Goal: Find specific page/section: Find specific page/section

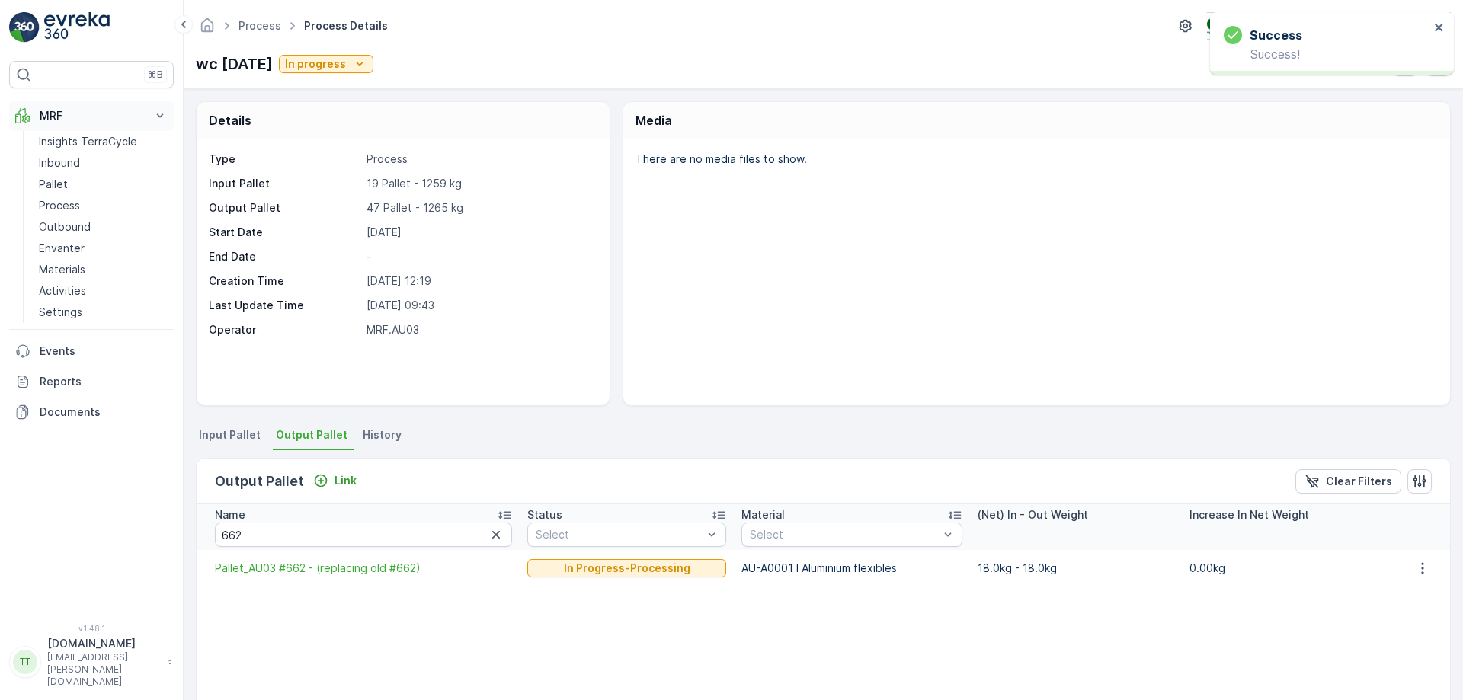
scroll to position [225, 0]
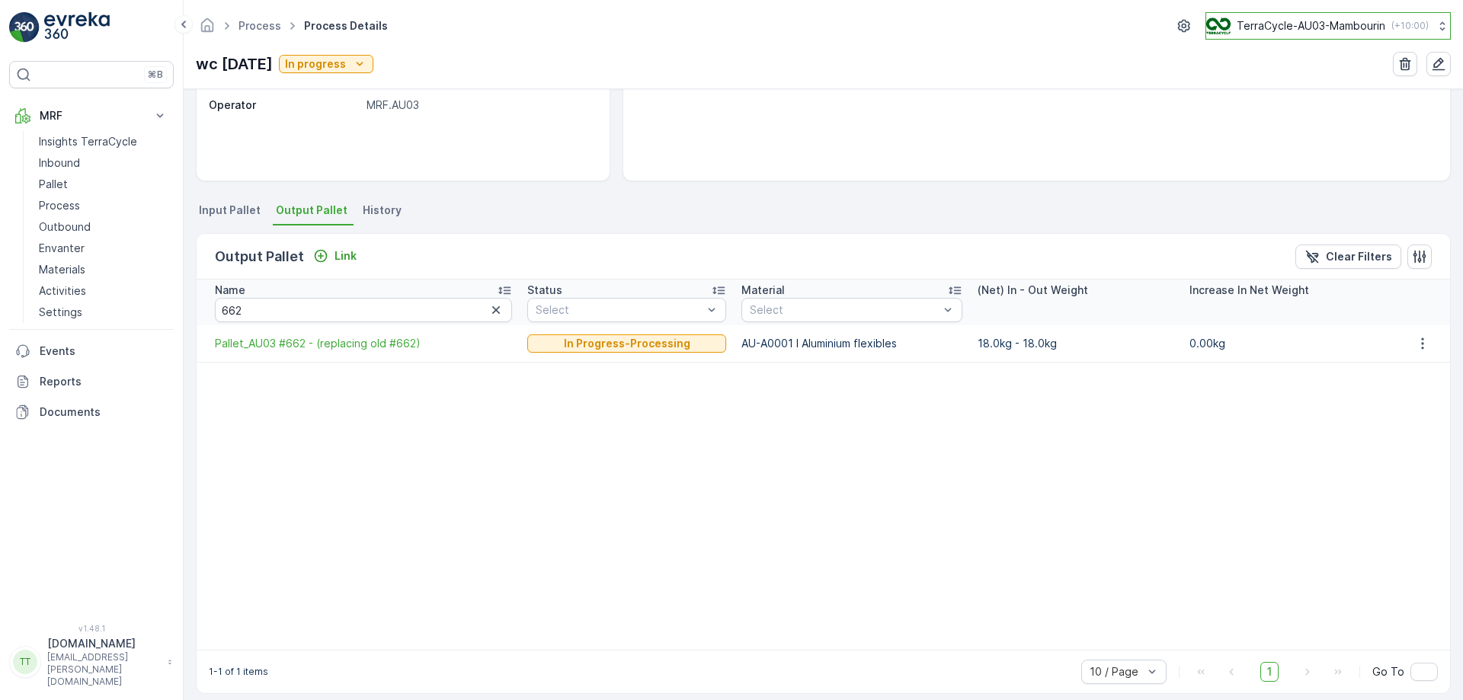
click at [1324, 31] on p "TerraCycle-AU03-Mambourin" at bounding box center [1311, 25] width 149 height 15
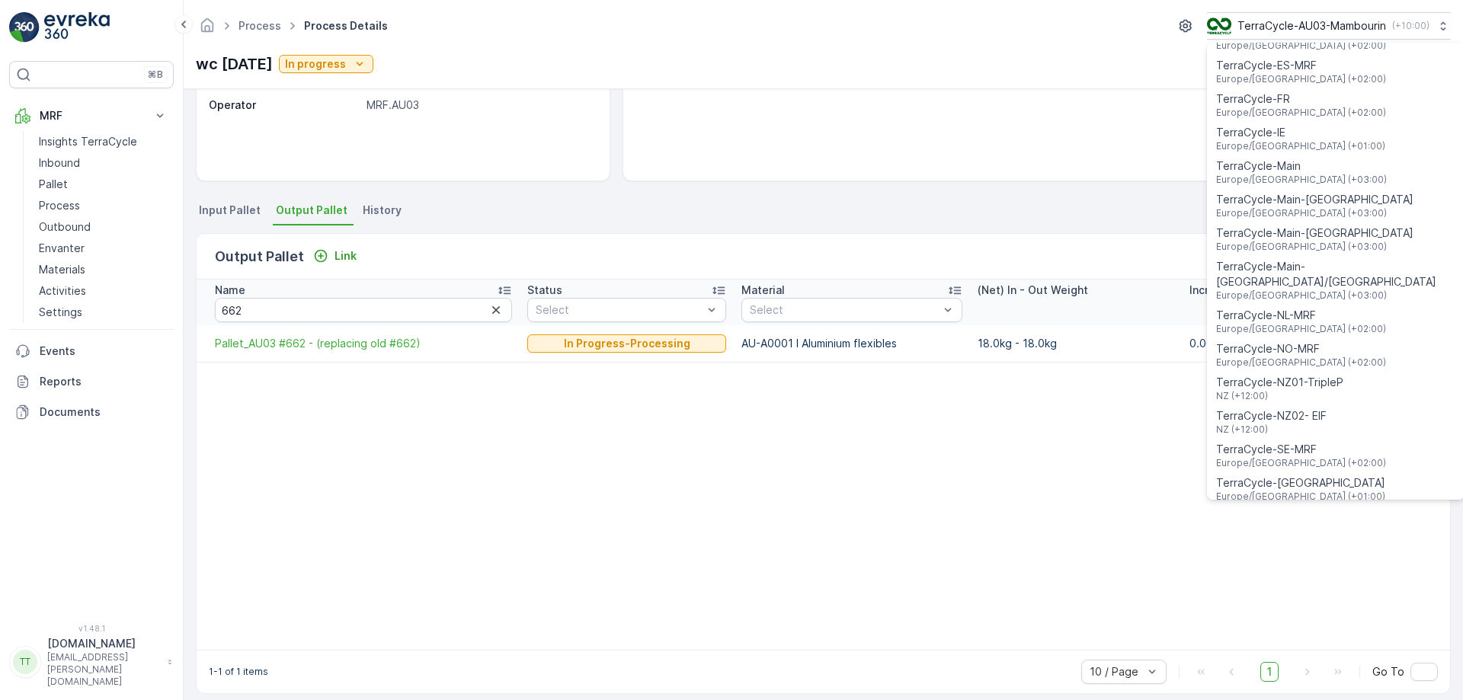
scroll to position [466, 0]
click at [1311, 373] on span "TerraCycle-NZ01-TripleP" at bounding box center [1279, 380] width 127 height 15
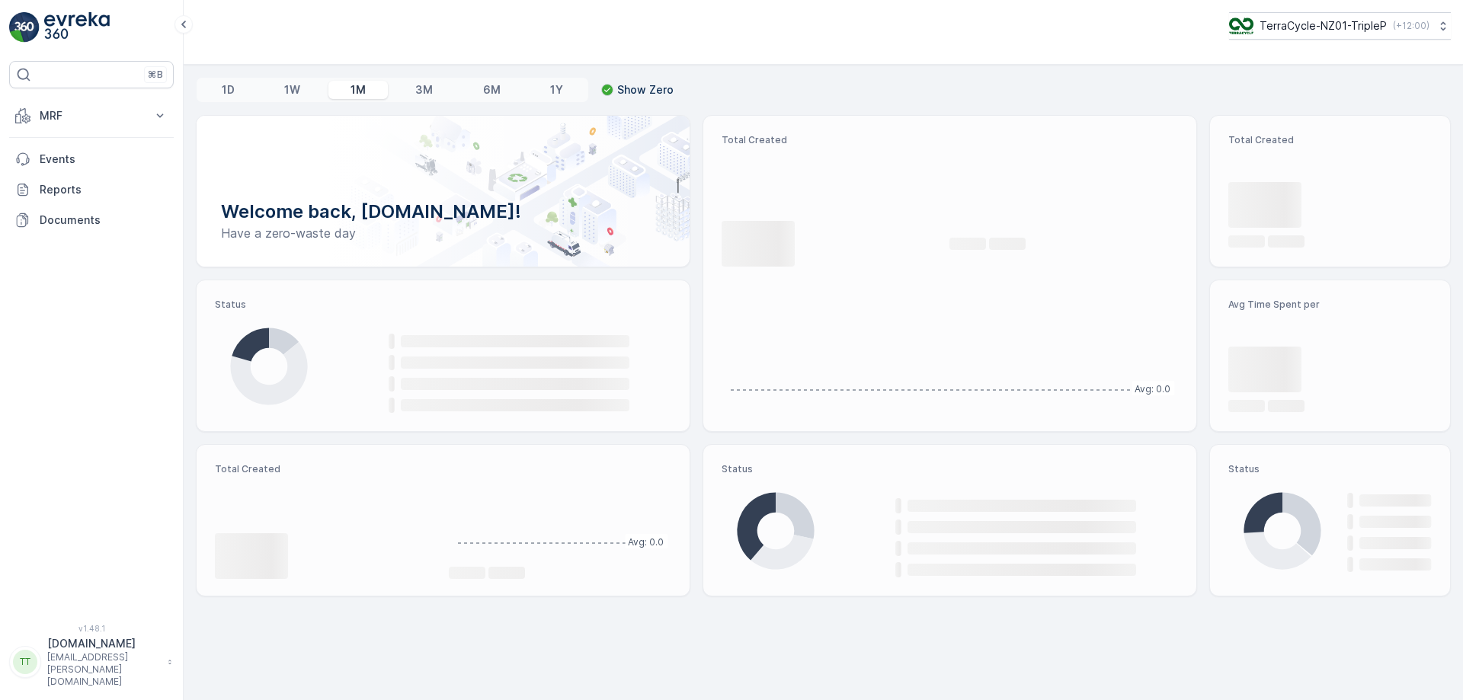
click at [95, 120] on p "MRF" at bounding box center [92, 115] width 104 height 15
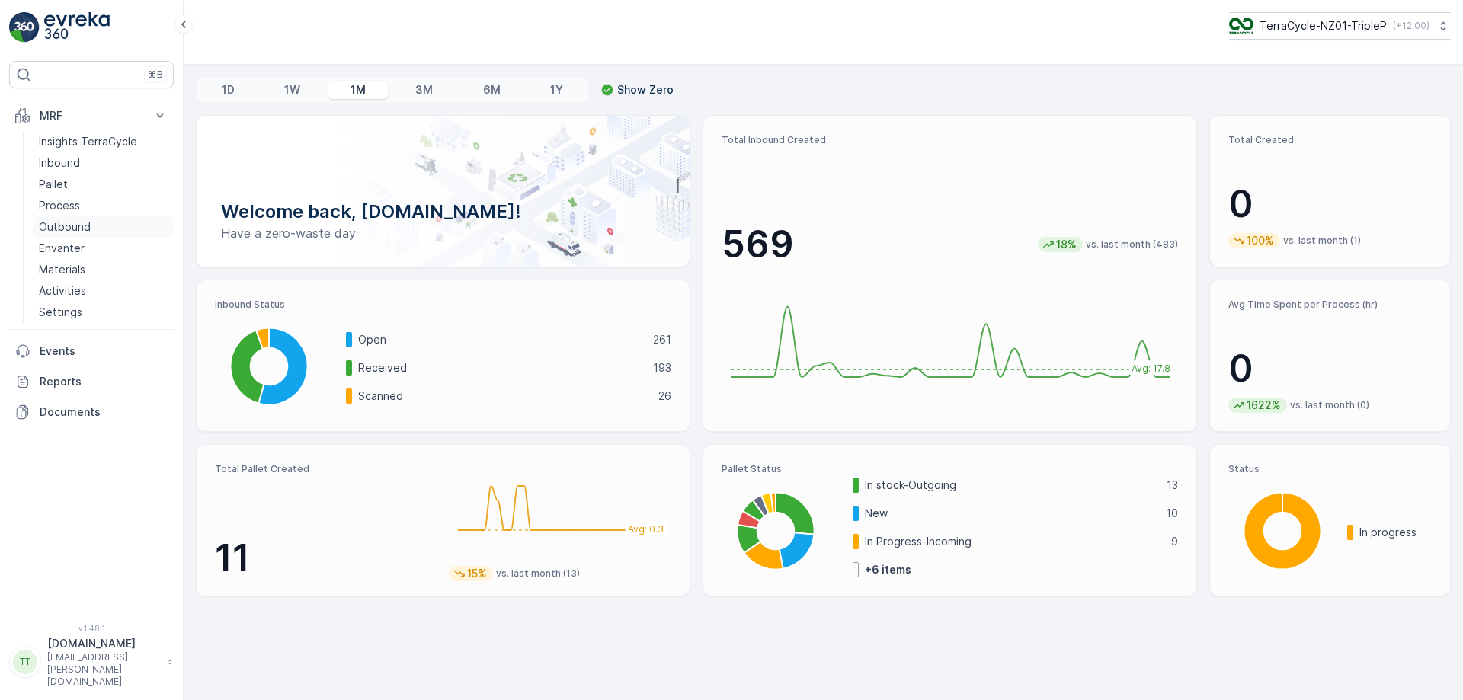
click at [88, 229] on p "Outbound" at bounding box center [65, 227] width 52 height 15
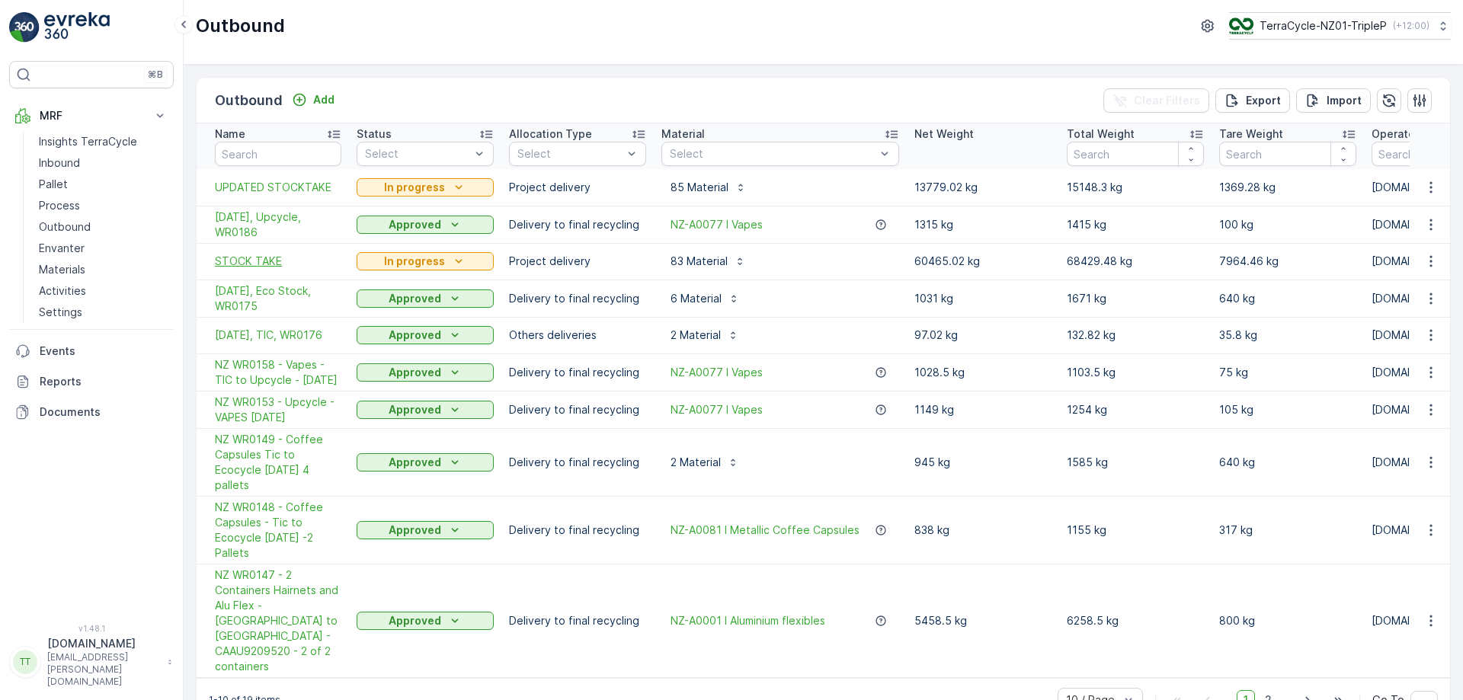
click at [266, 264] on span "STOCK TAKE" at bounding box center [278, 261] width 127 height 15
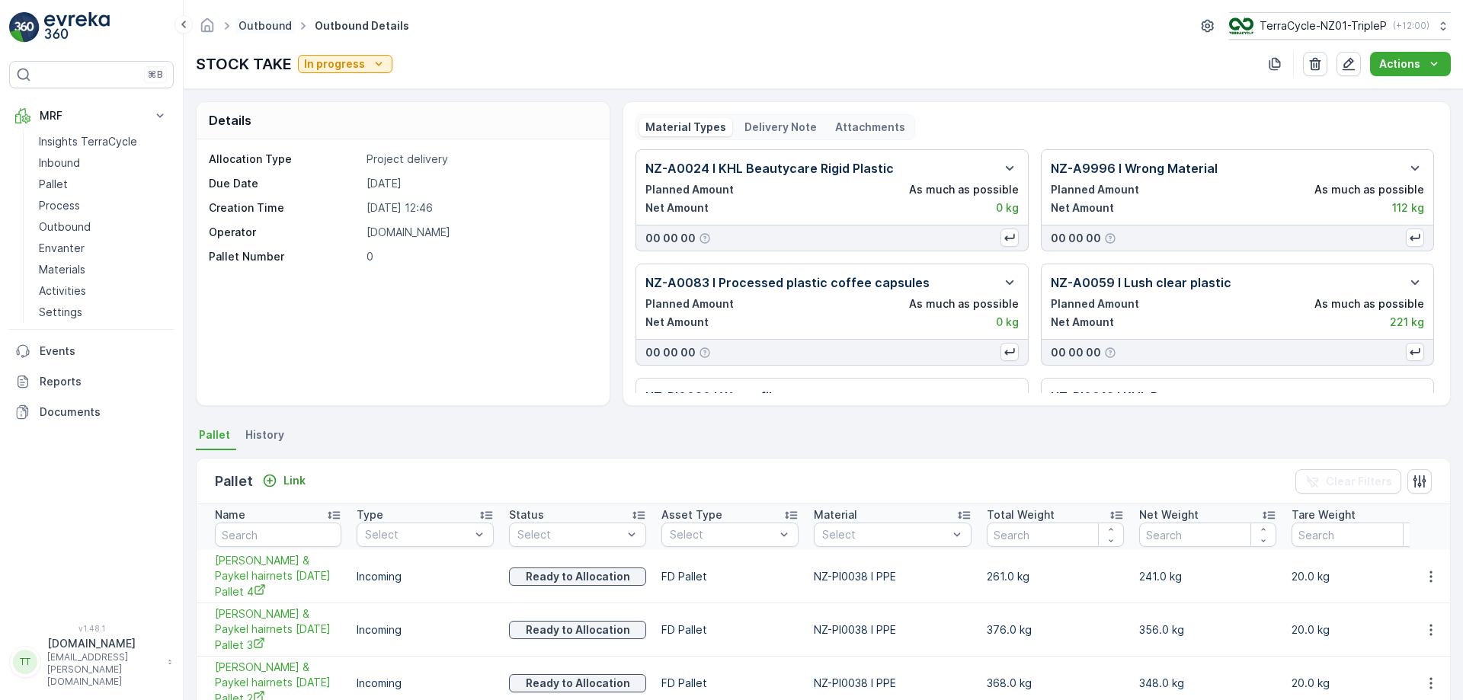
click at [267, 19] on link "Outbound" at bounding box center [265, 25] width 53 height 13
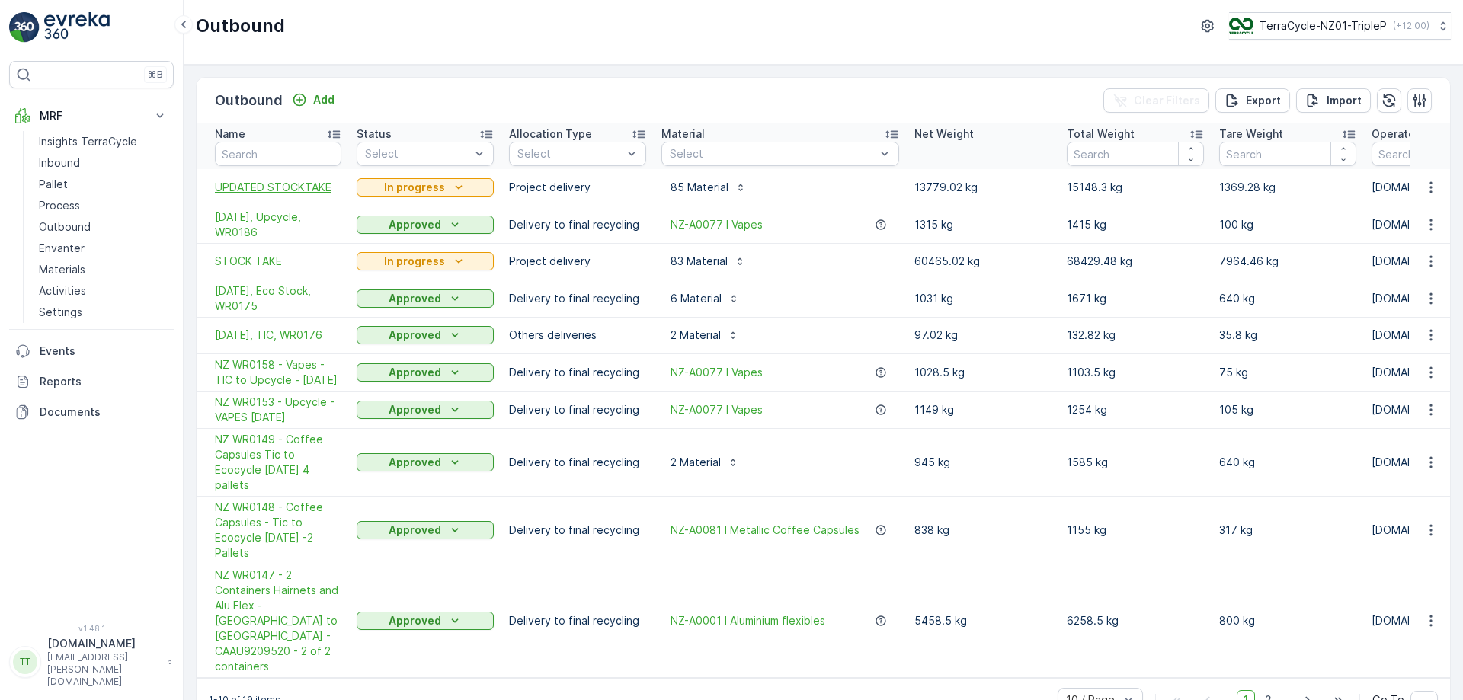
click at [274, 184] on span "UPDATED STOCKTAKE" at bounding box center [278, 187] width 127 height 15
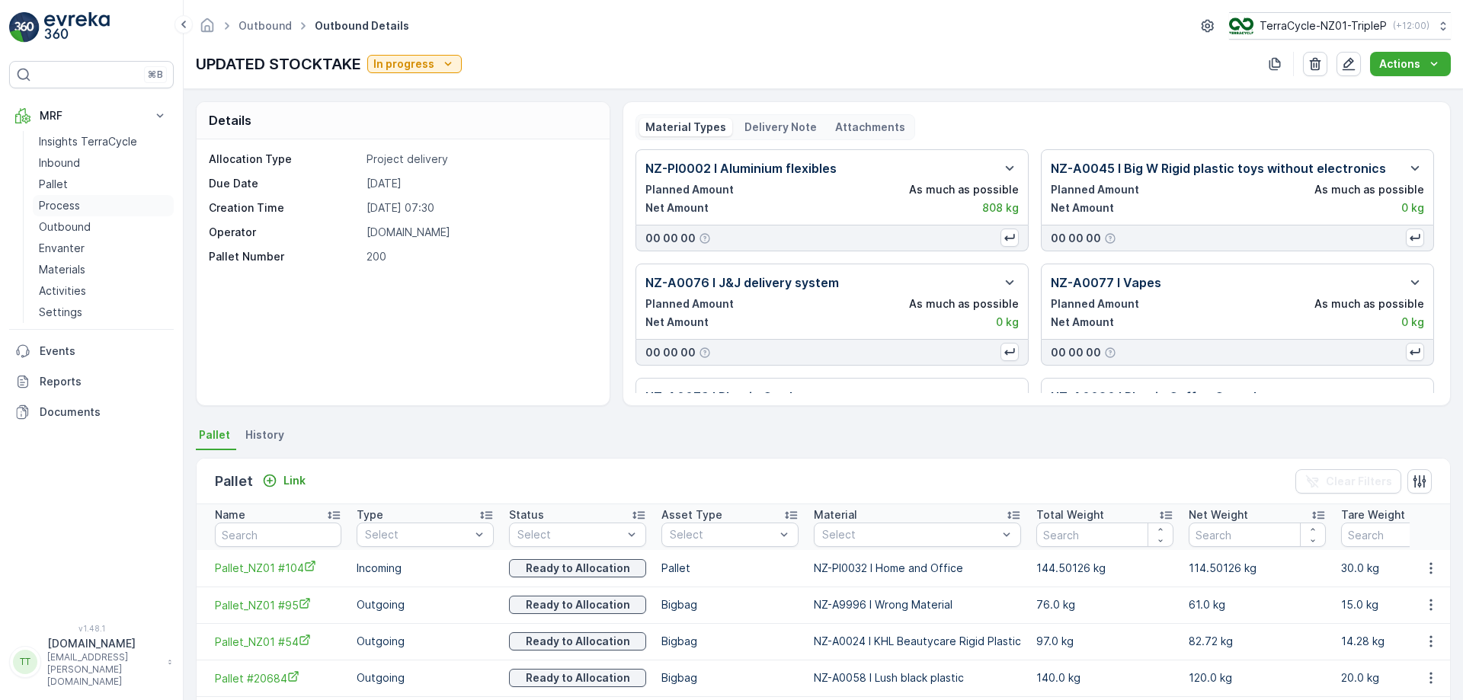
click at [97, 201] on link "Process" at bounding box center [103, 205] width 141 height 21
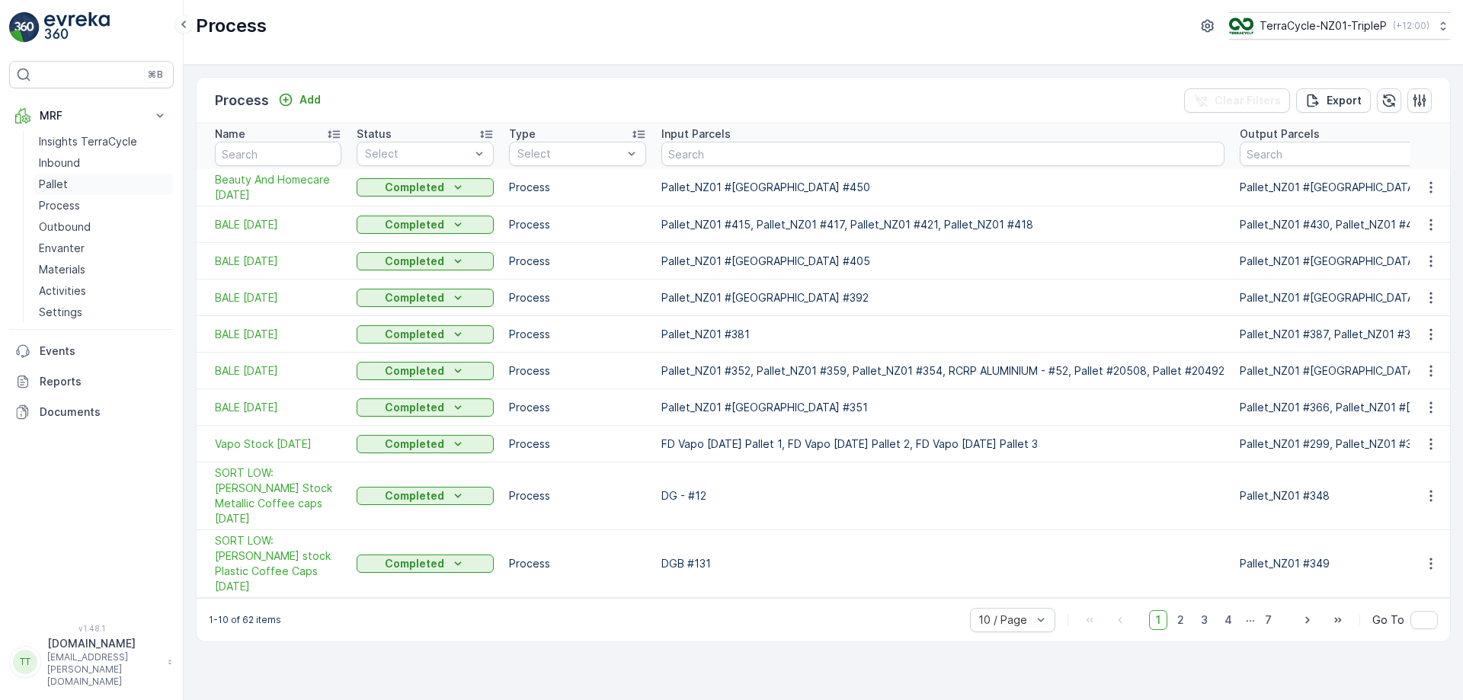
click at [70, 185] on link "Pallet" at bounding box center [103, 184] width 141 height 21
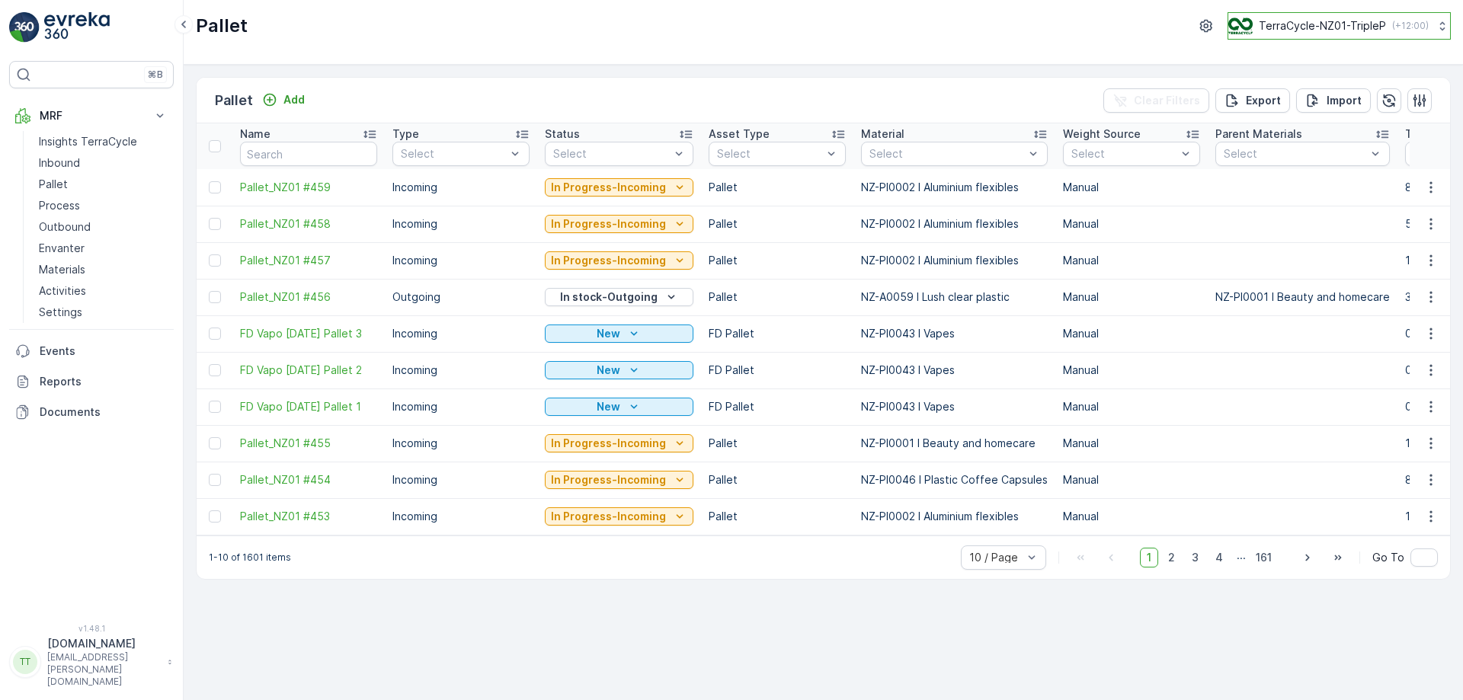
click at [1329, 34] on button "TerraCycle-NZ01-TripleP ( +12:00 )" at bounding box center [1339, 25] width 223 height 27
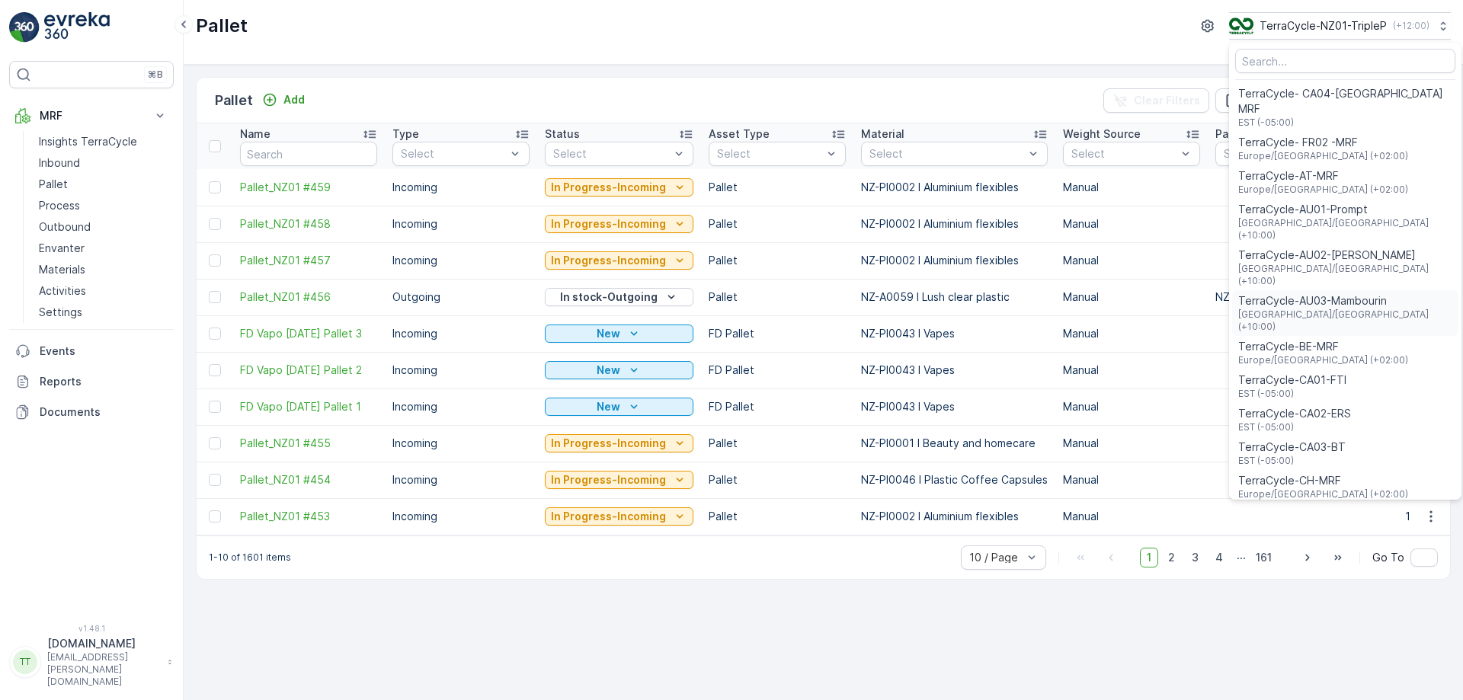
click at [1295, 293] on span "TerraCycle-AU03-Mambourin" at bounding box center [1346, 300] width 214 height 15
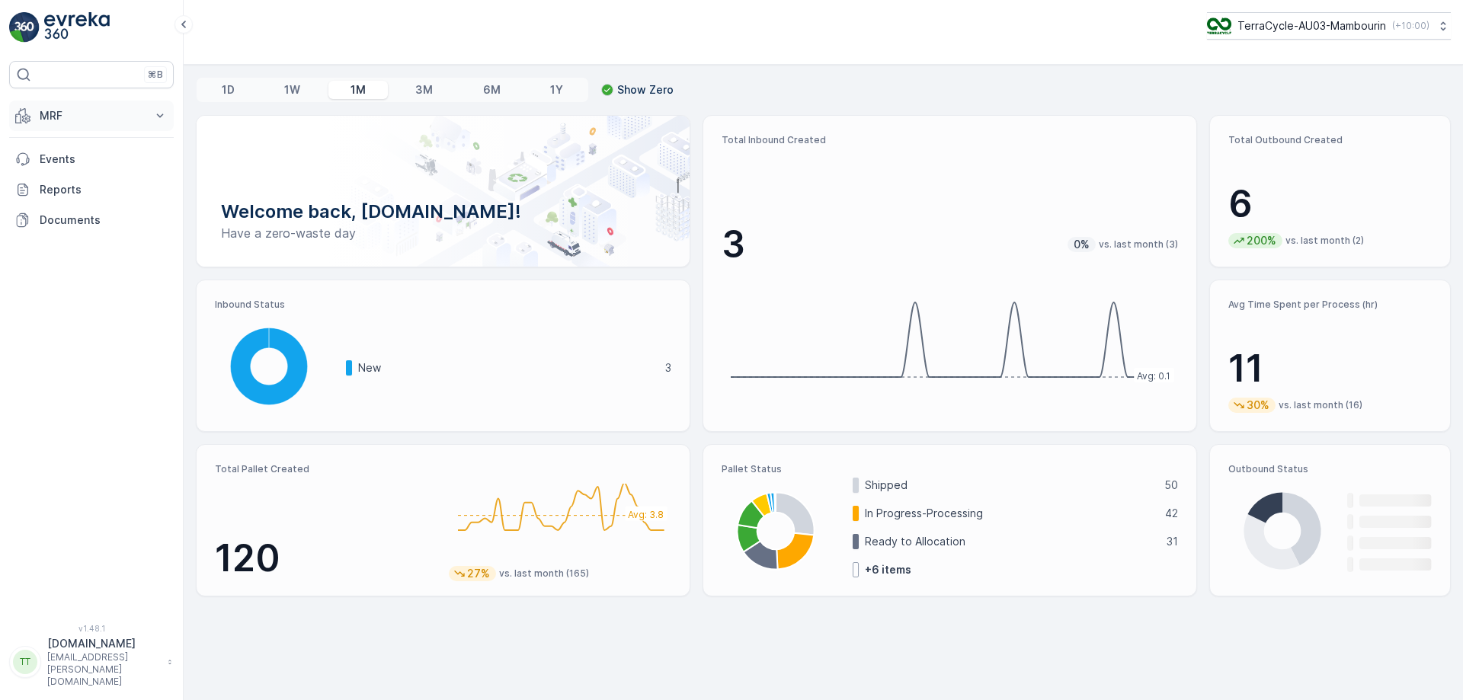
click at [145, 127] on button "MRF" at bounding box center [91, 116] width 165 height 30
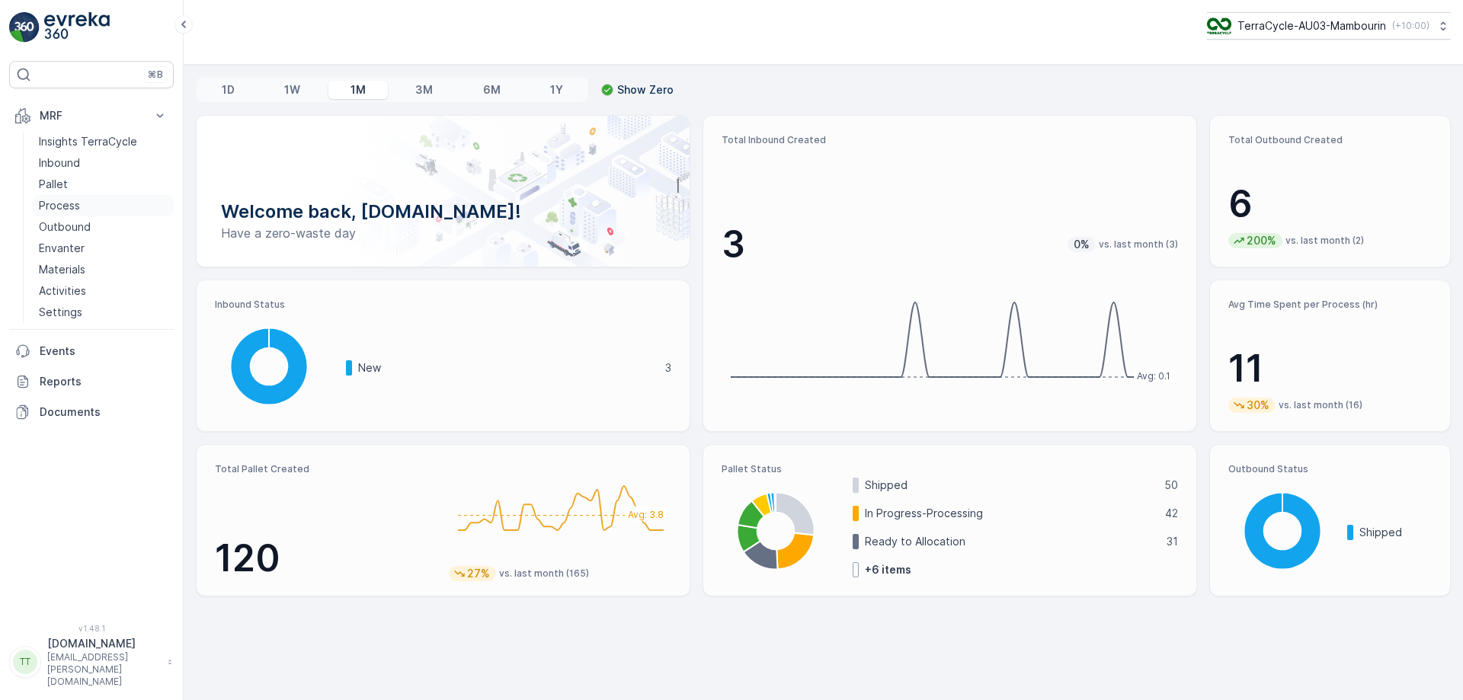
click at [88, 203] on link "Process" at bounding box center [103, 205] width 141 height 21
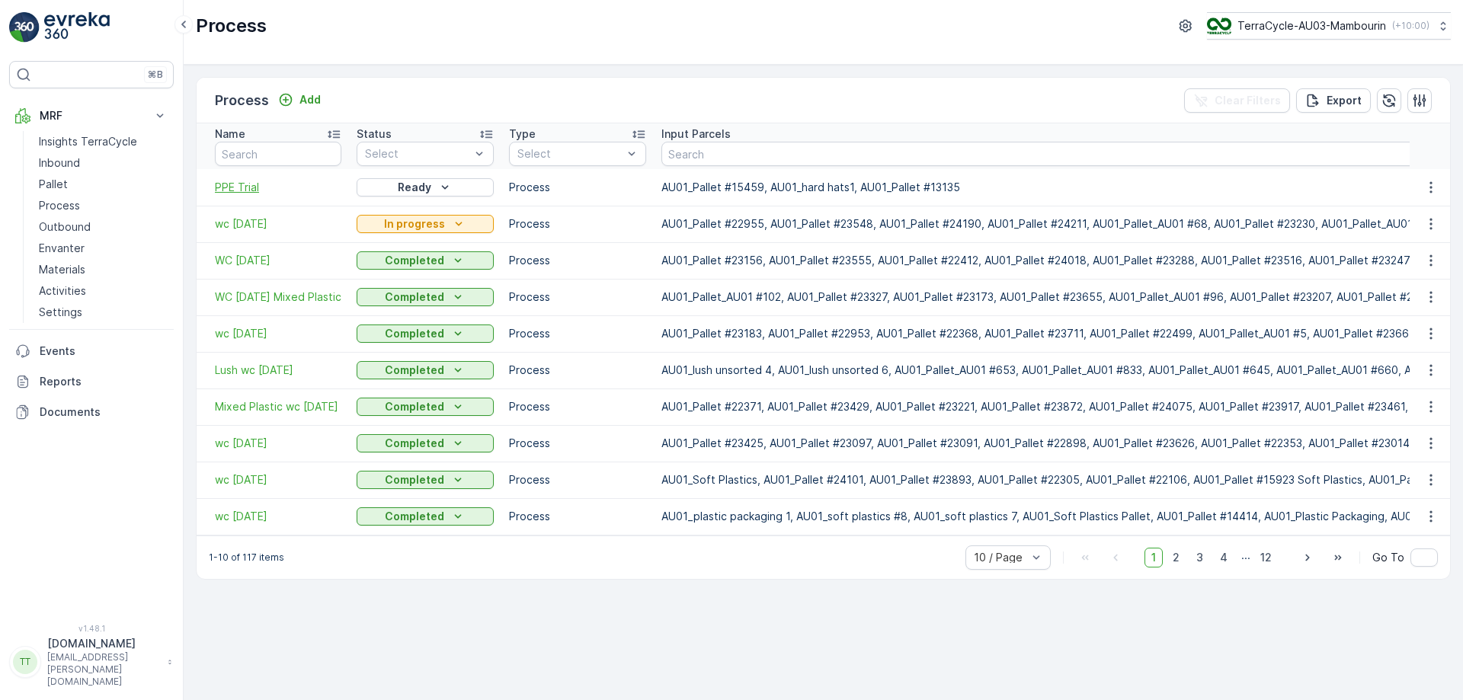
click at [242, 185] on span "PPE Trial" at bounding box center [278, 187] width 127 height 15
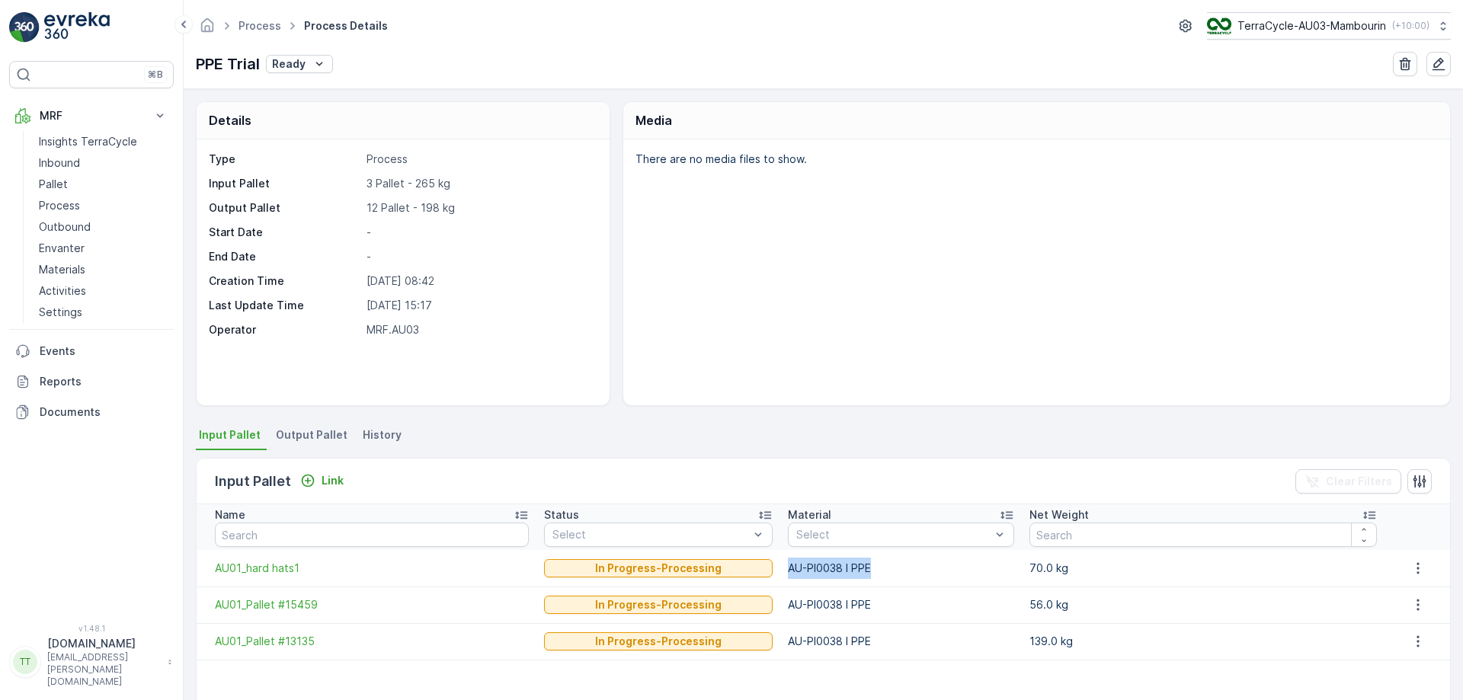
drag, startPoint x: 786, startPoint y: 568, endPoint x: 871, endPoint y: 568, distance: 85.4
click at [871, 568] on td "AU-PI0038 I PPE" at bounding box center [901, 568] width 242 height 37
copy td "AU-PI0038 I PPE"
click at [99, 188] on link "Pallet" at bounding box center [103, 184] width 141 height 21
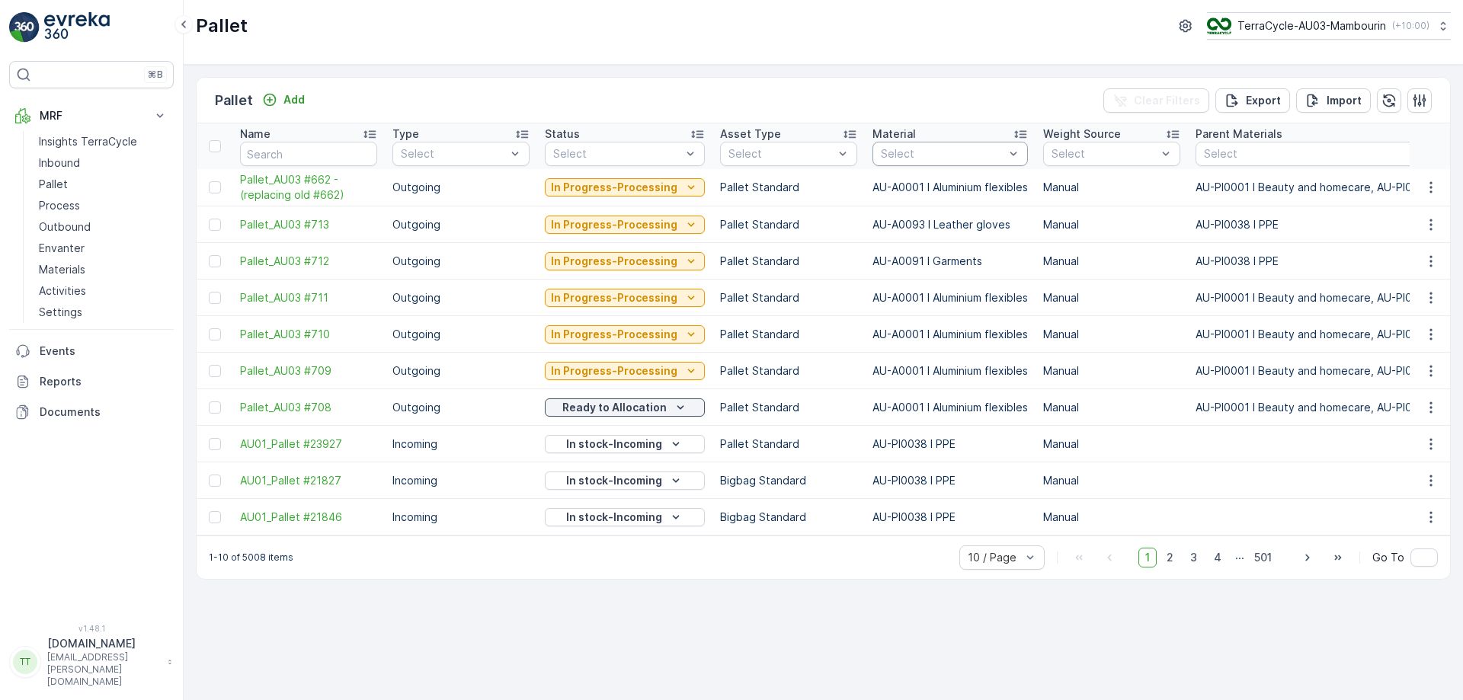
click at [931, 152] on div at bounding box center [943, 154] width 127 height 12
type input "w"
click at [960, 72] on div "Pallet Add Clear Filters Export Import Name Type Select Status Select Asset Typ…" at bounding box center [824, 383] width 1280 height 636
click at [1293, 18] on p "TerraCycle-AU03-Mambourin" at bounding box center [1311, 25] width 149 height 15
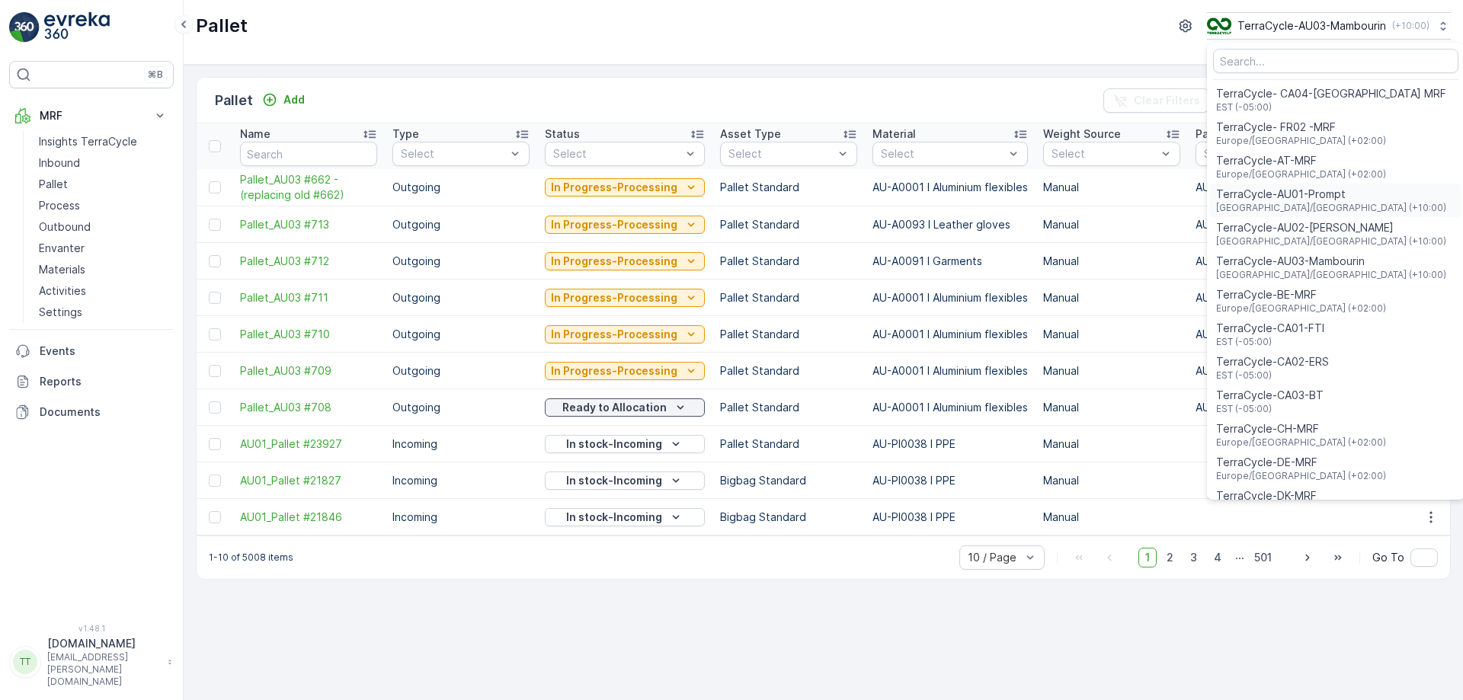
click at [1275, 191] on span "TerraCycle-AU01-Prompt" at bounding box center [1331, 194] width 230 height 15
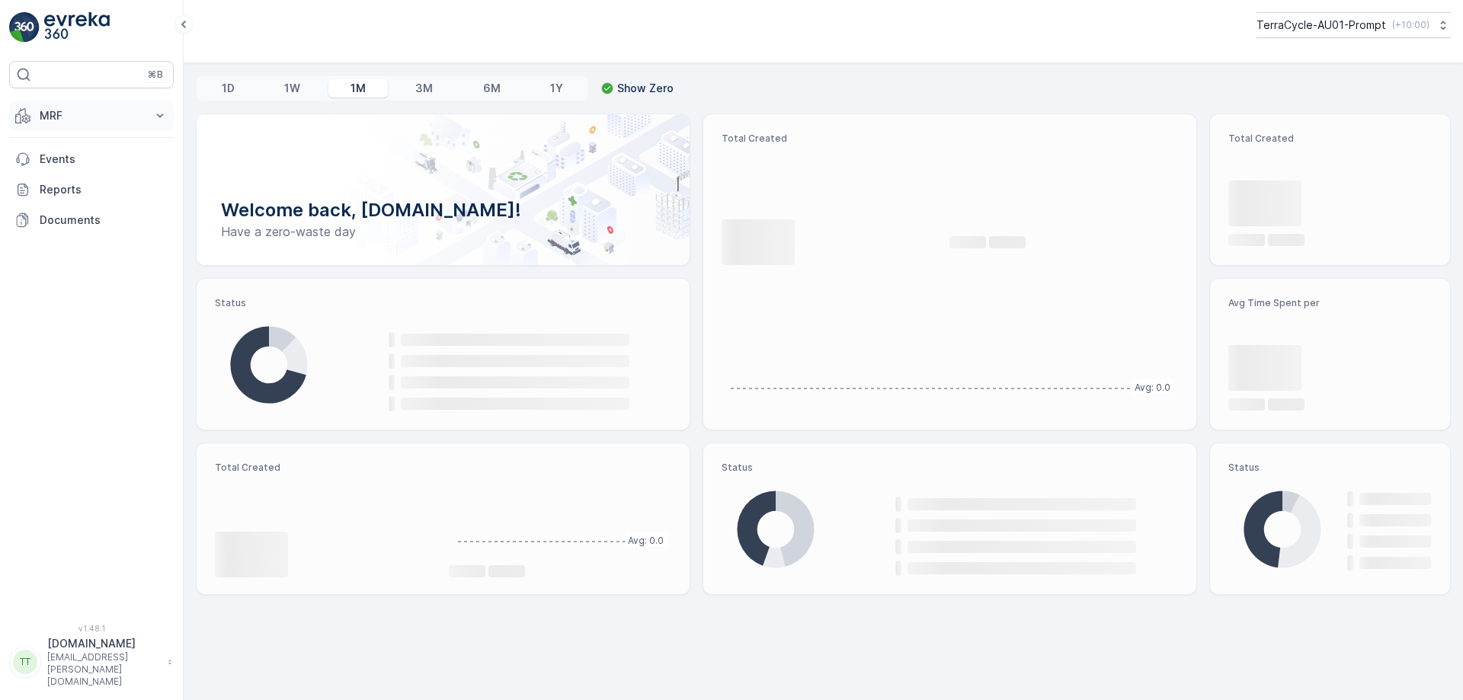
click at [131, 128] on button "MRF" at bounding box center [91, 116] width 165 height 30
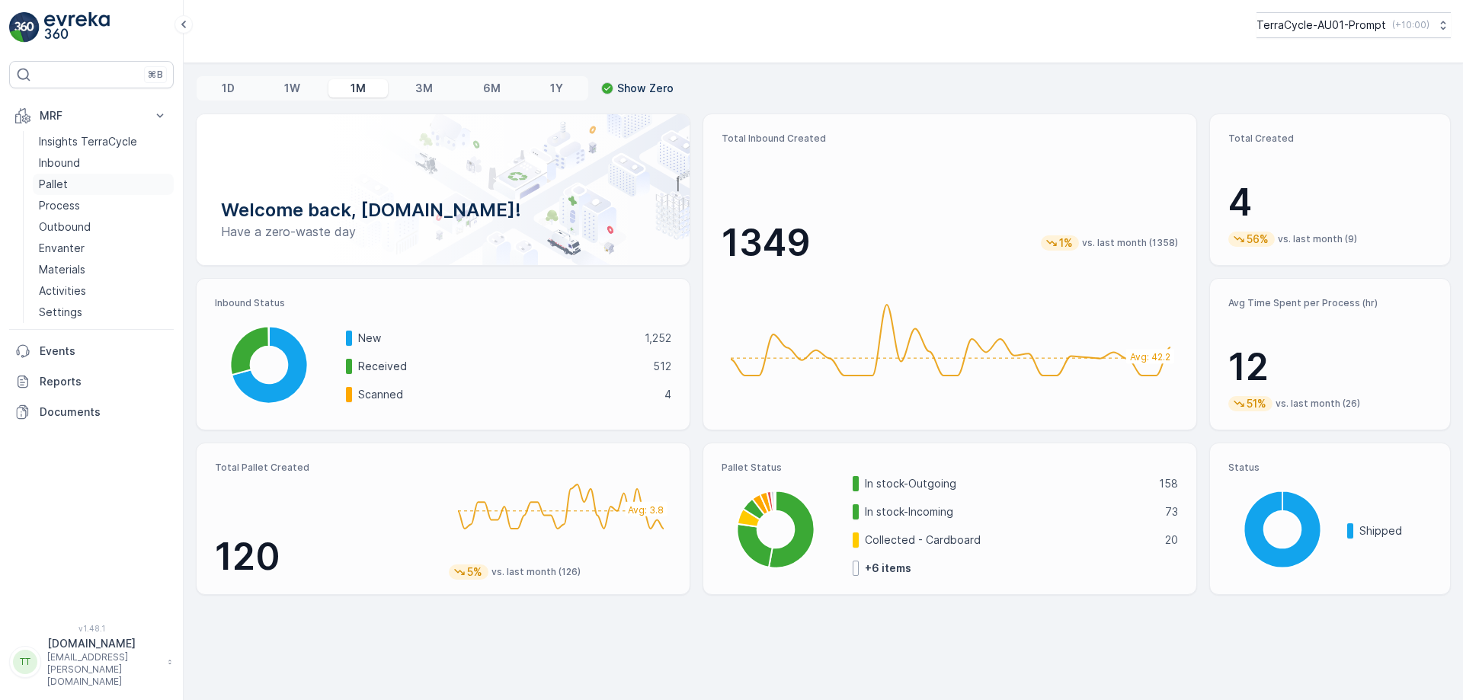
click at [61, 186] on p "Pallet" at bounding box center [53, 184] width 29 height 15
